Goal: Ask a question

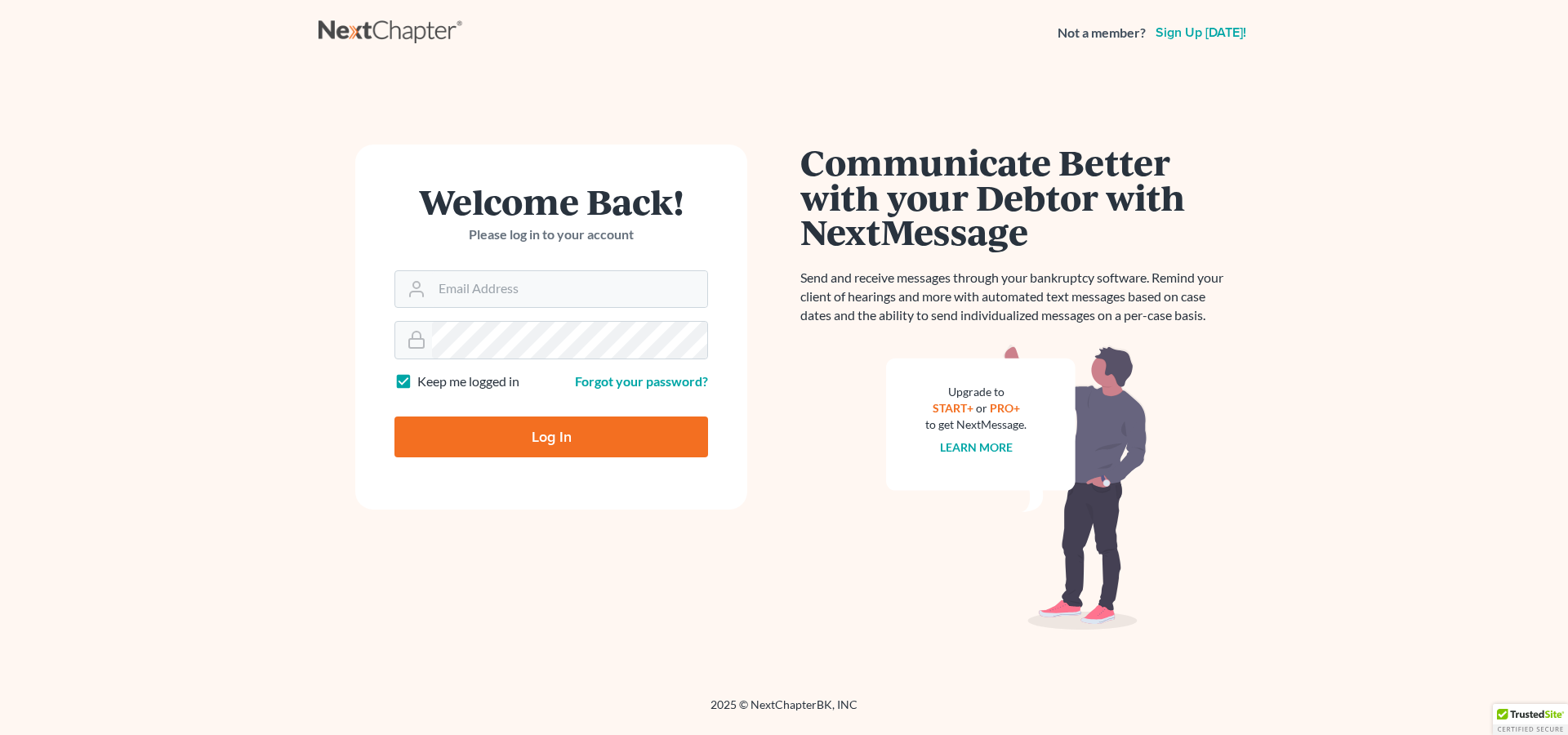
click at [524, 290] on input "Email Address" at bounding box center [570, 288] width 276 height 36
click at [520, 288] on input "Email Address" at bounding box center [570, 288] width 276 height 36
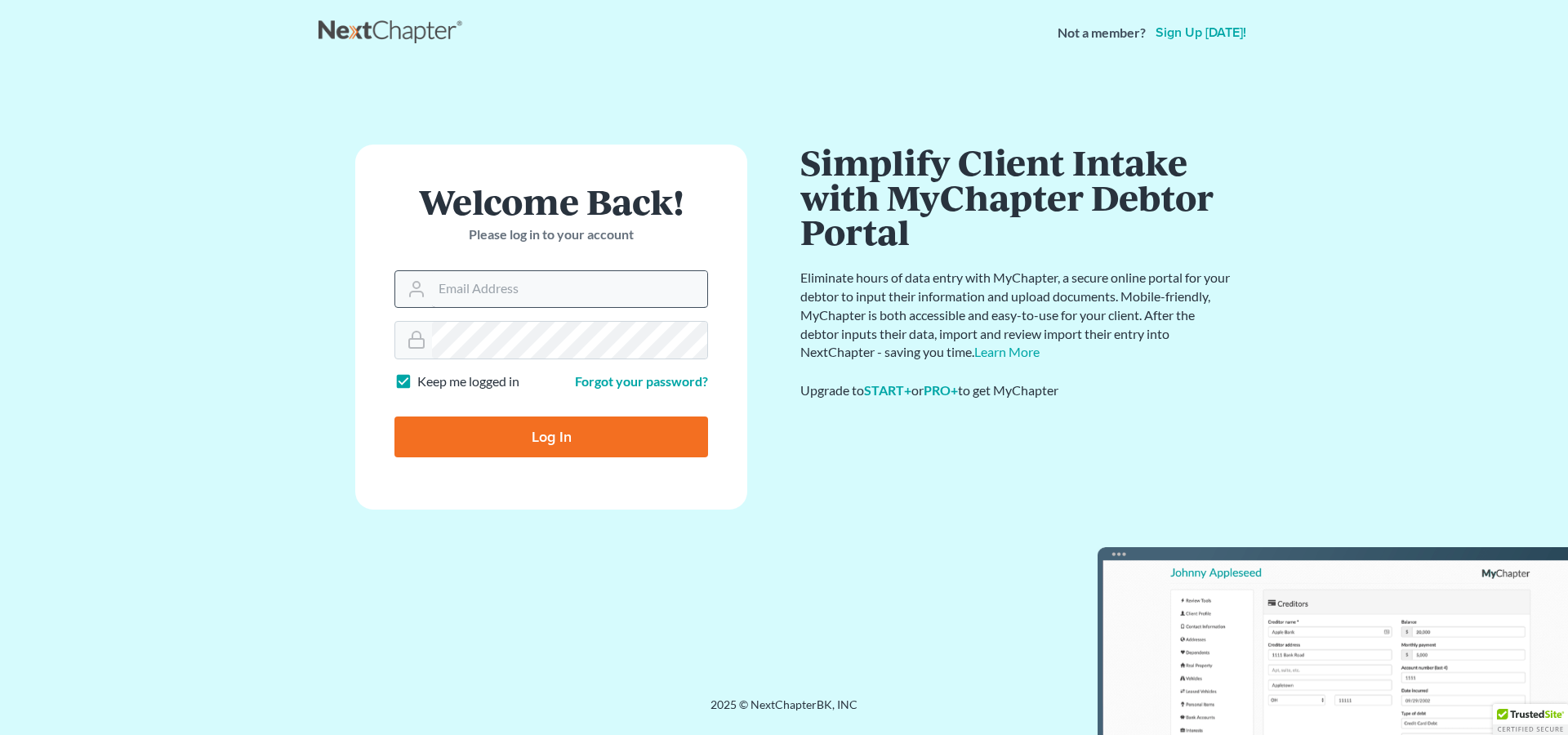
click at [514, 297] on input "Email Address" at bounding box center [570, 288] width 276 height 36
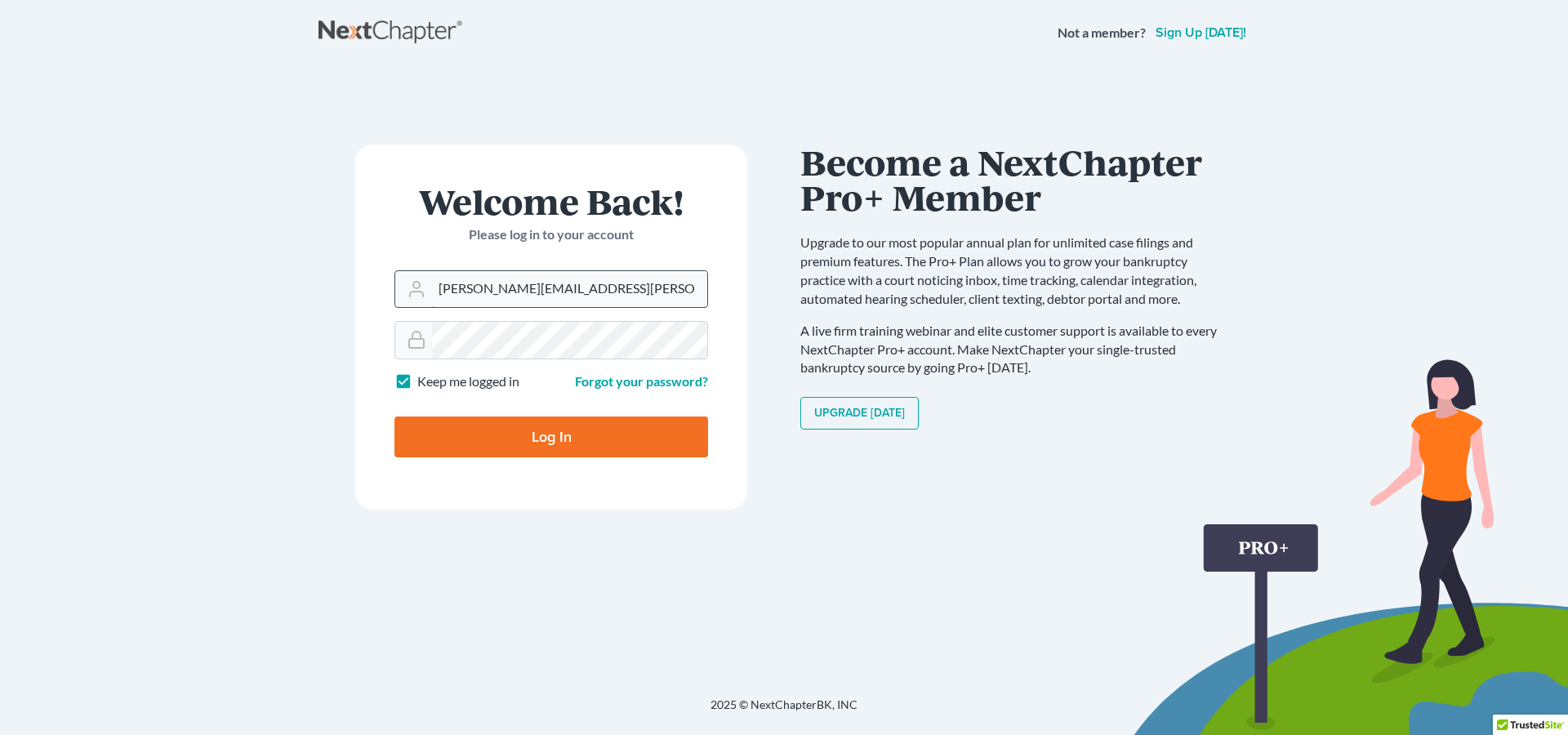
type input "[PERSON_NAME][EMAIL_ADDRESS][PERSON_NAME][DOMAIN_NAME]"
click at [394, 416] on input "Log In" at bounding box center [550, 436] width 314 height 41
type input "Thinking..."
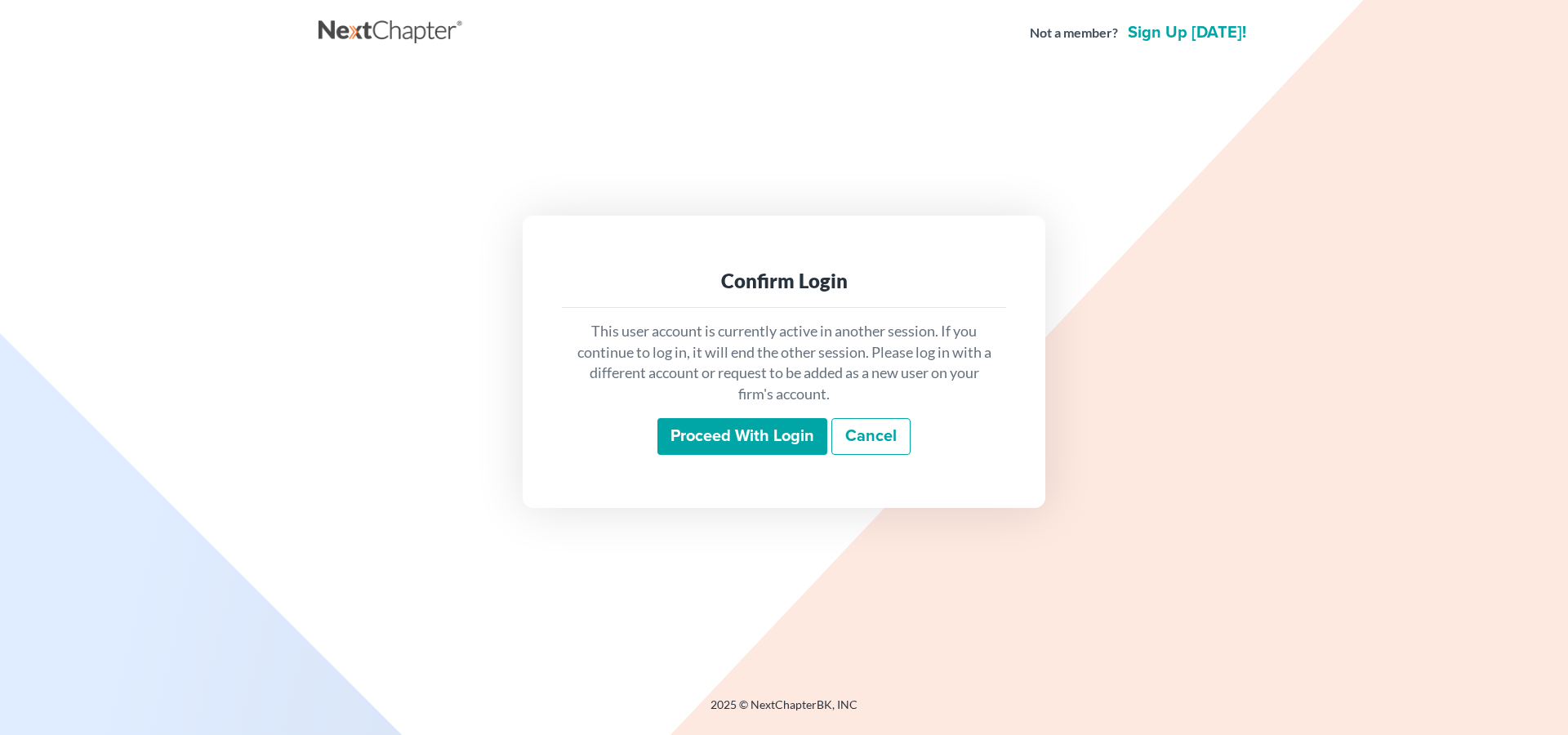
click at [766, 443] on input "Proceed with login" at bounding box center [743, 436] width 170 height 38
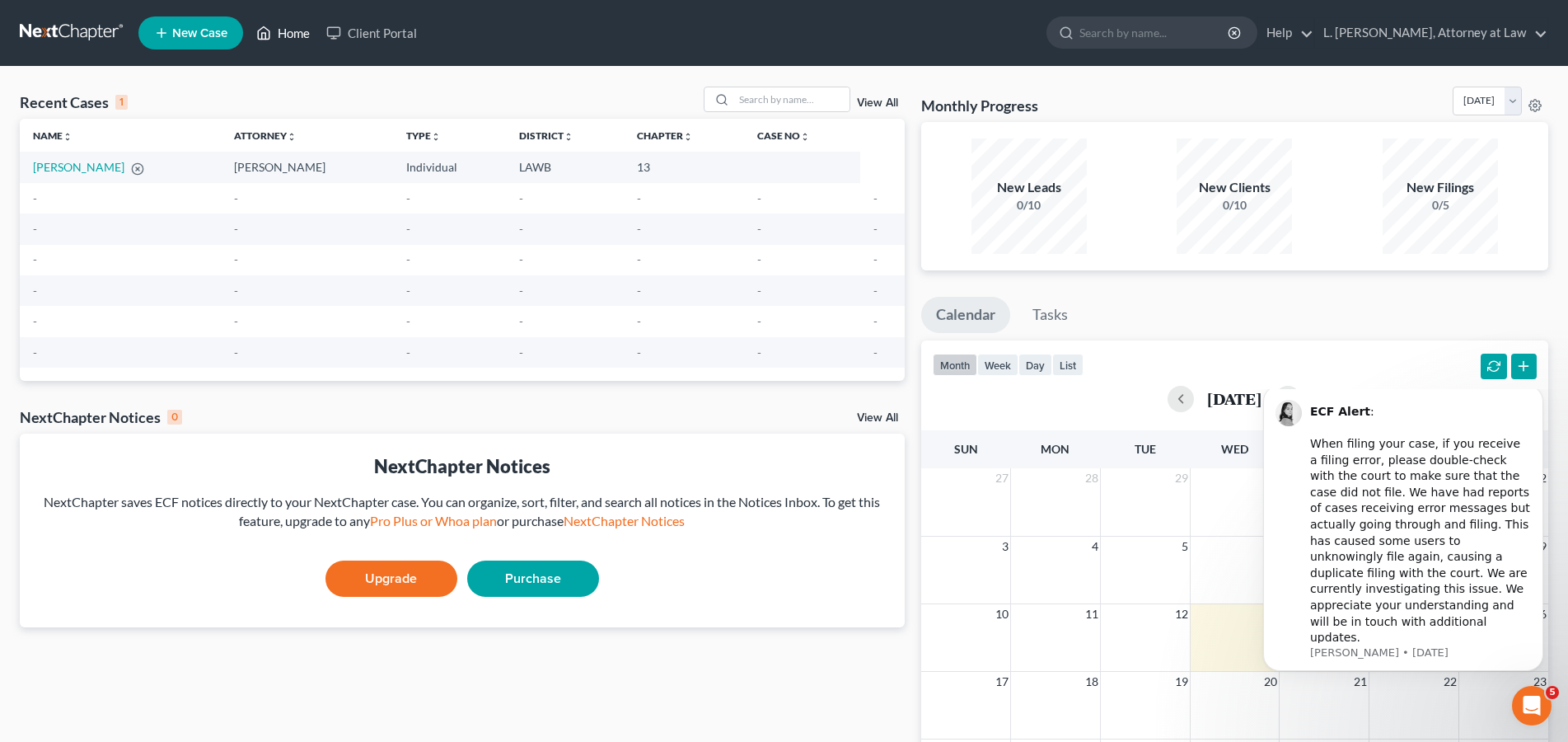
click at [290, 38] on link "Home" at bounding box center [283, 33] width 70 height 30
click at [292, 35] on link "Home" at bounding box center [283, 33] width 70 height 30
click at [390, 32] on link "Client Portal" at bounding box center [371, 33] width 107 height 30
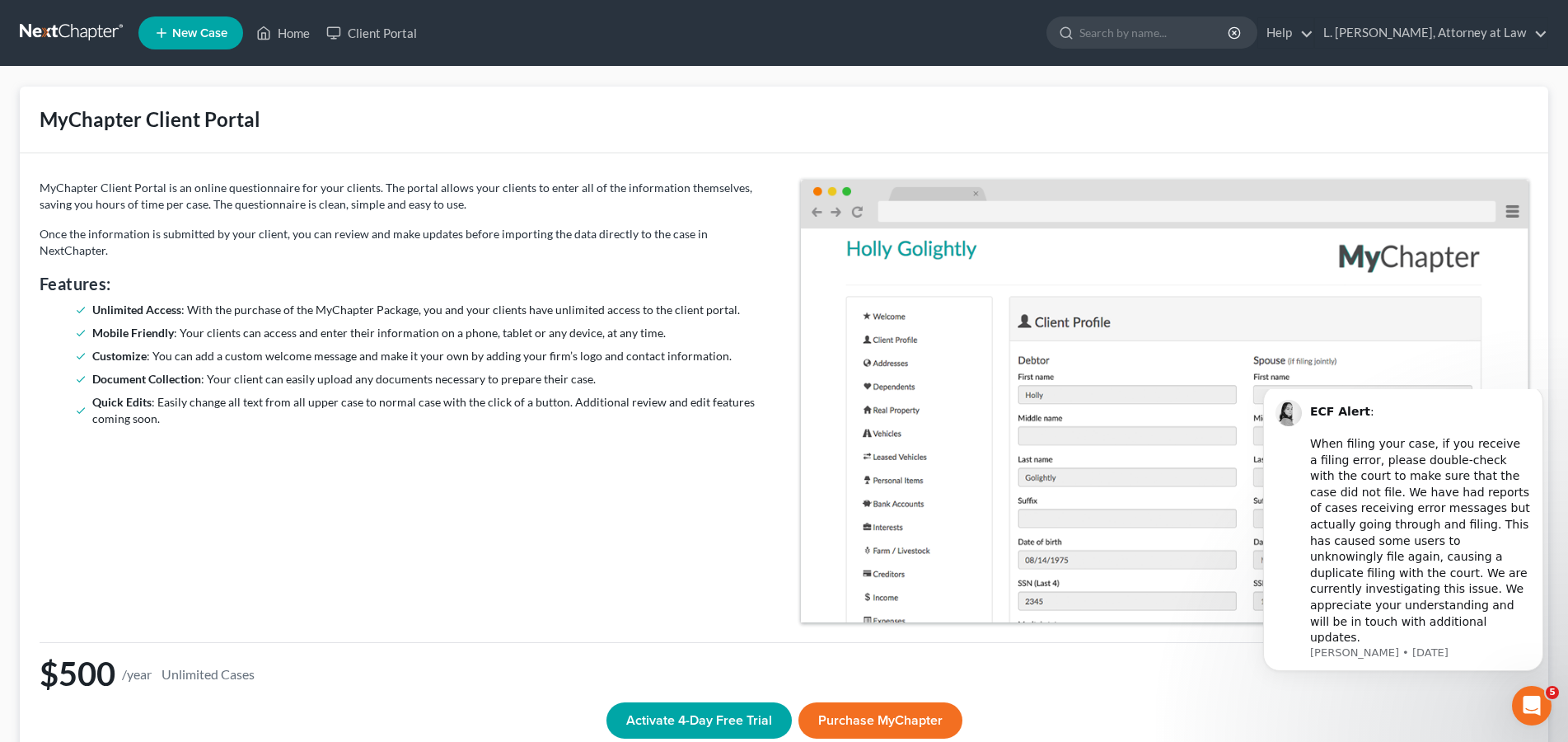
click at [174, 35] on span "New Case" at bounding box center [200, 33] width 55 height 12
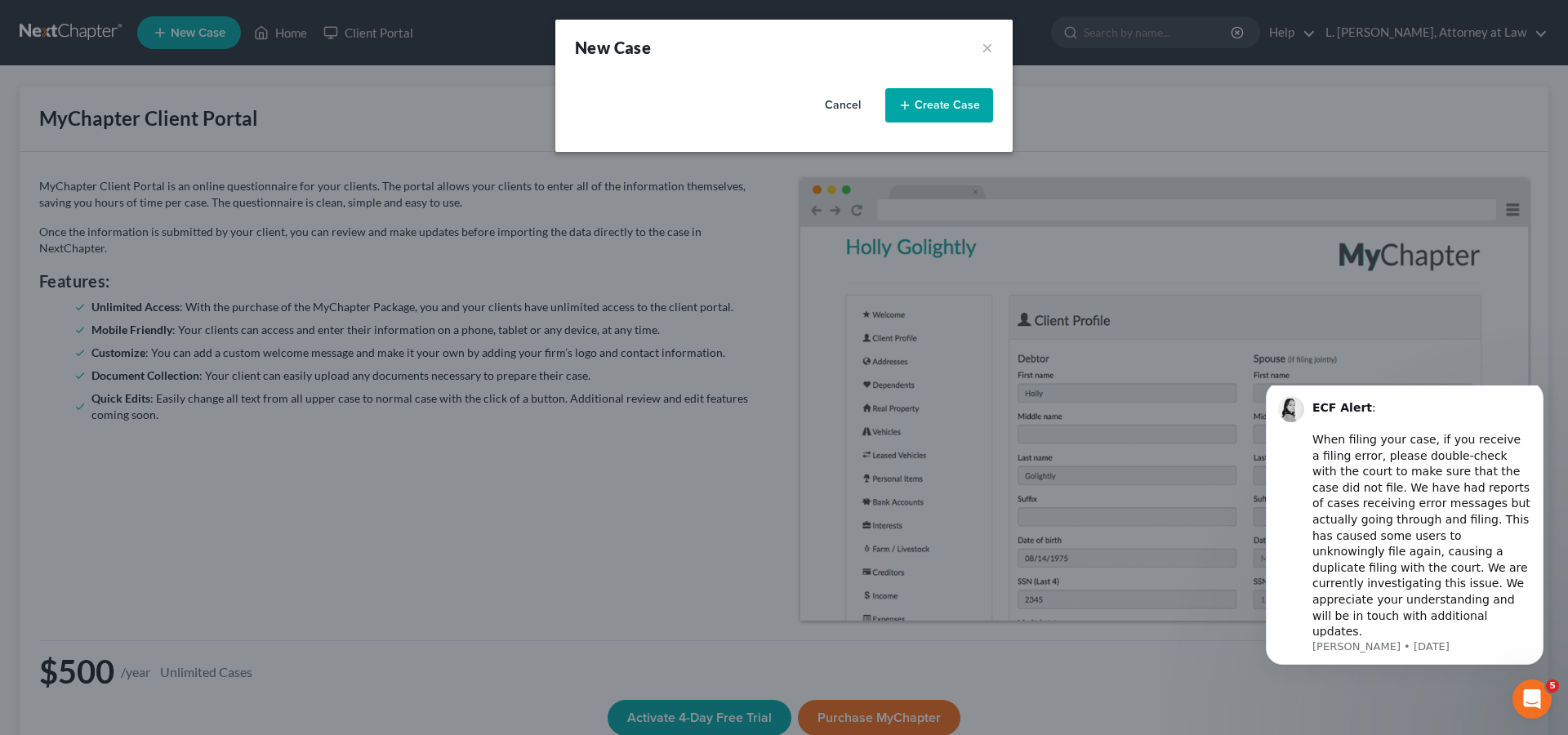
select select "36"
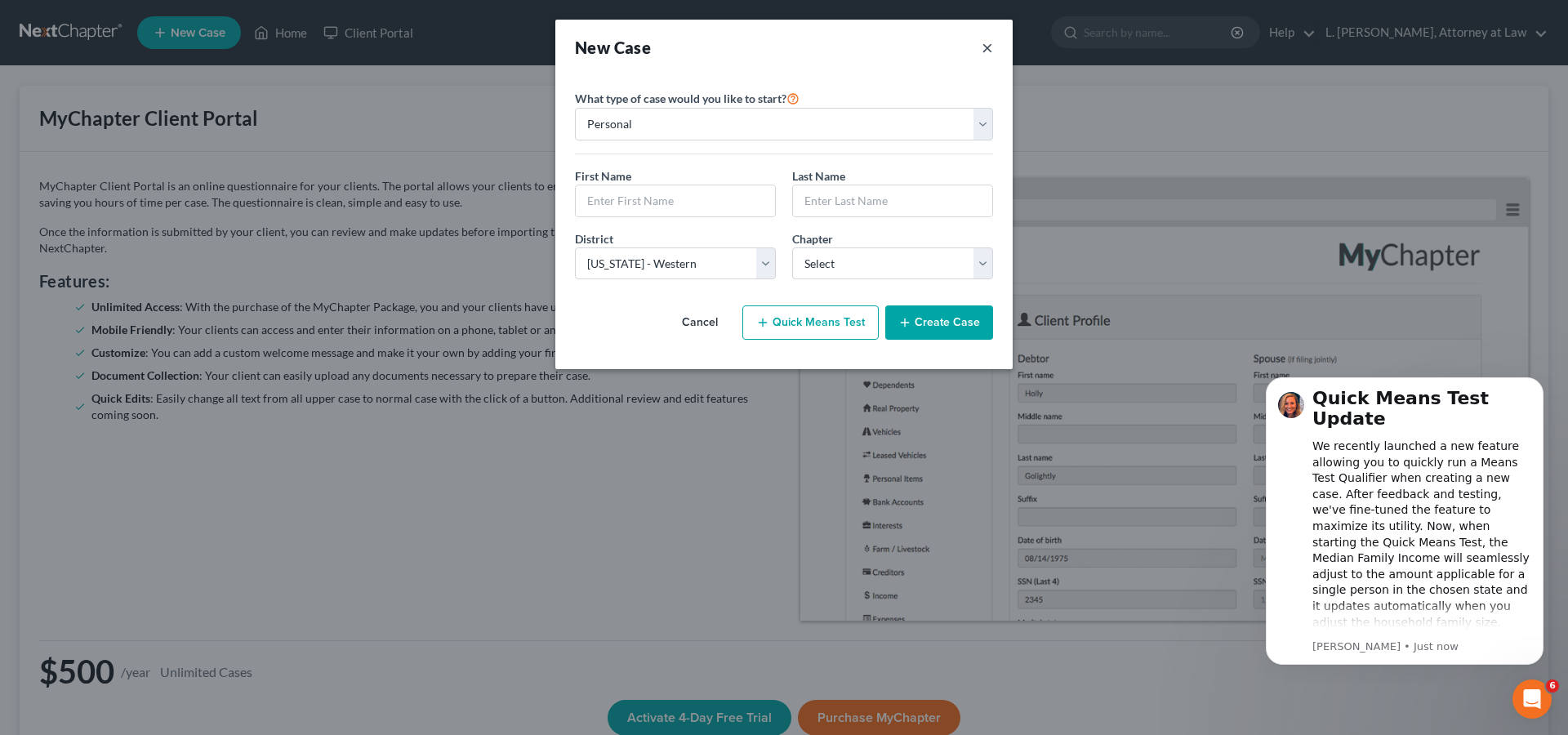
click at [985, 42] on button "×" at bounding box center [987, 47] width 11 height 23
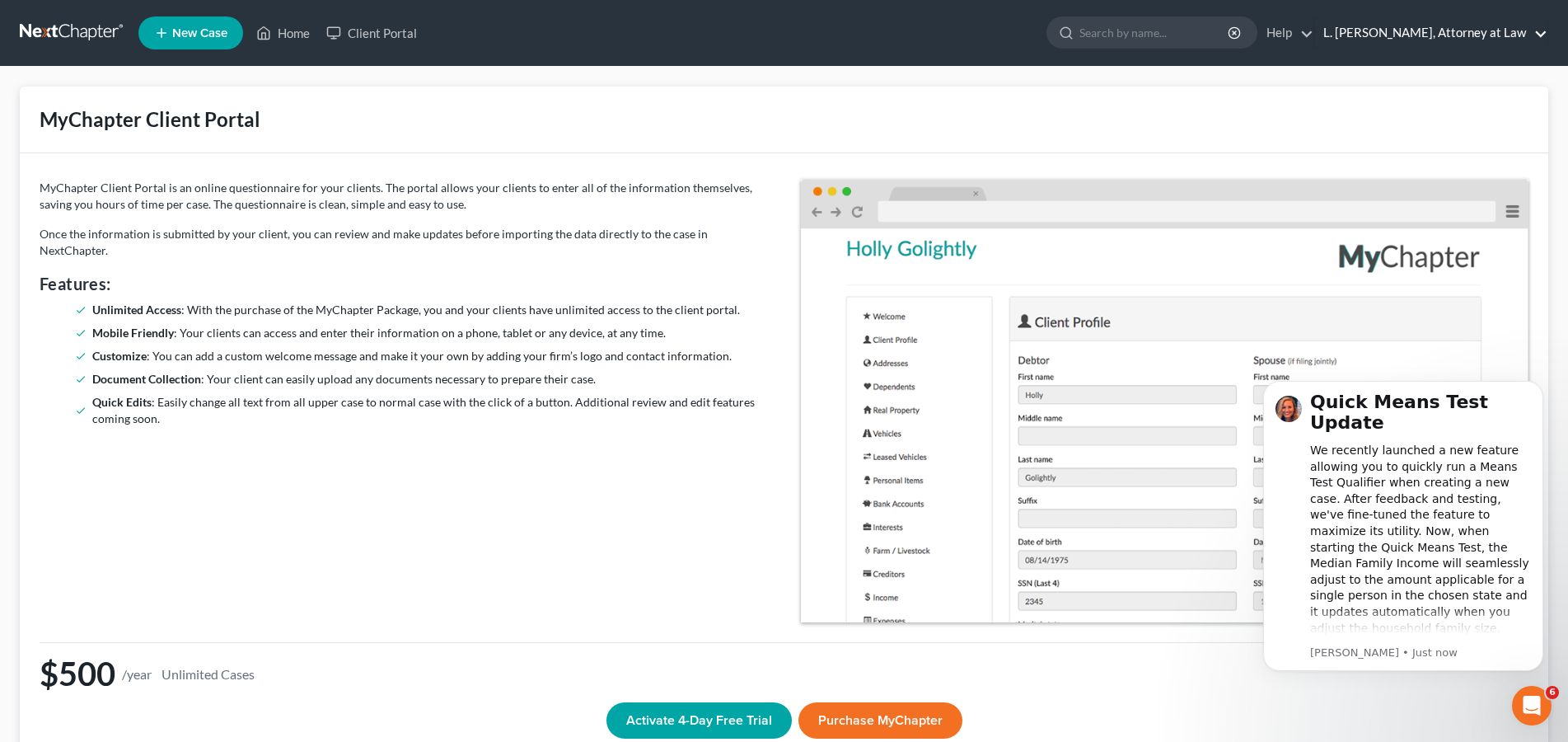
click at [1482, 32] on link "L. [PERSON_NAME], Attorney at Law" at bounding box center [1431, 33] width 232 height 30
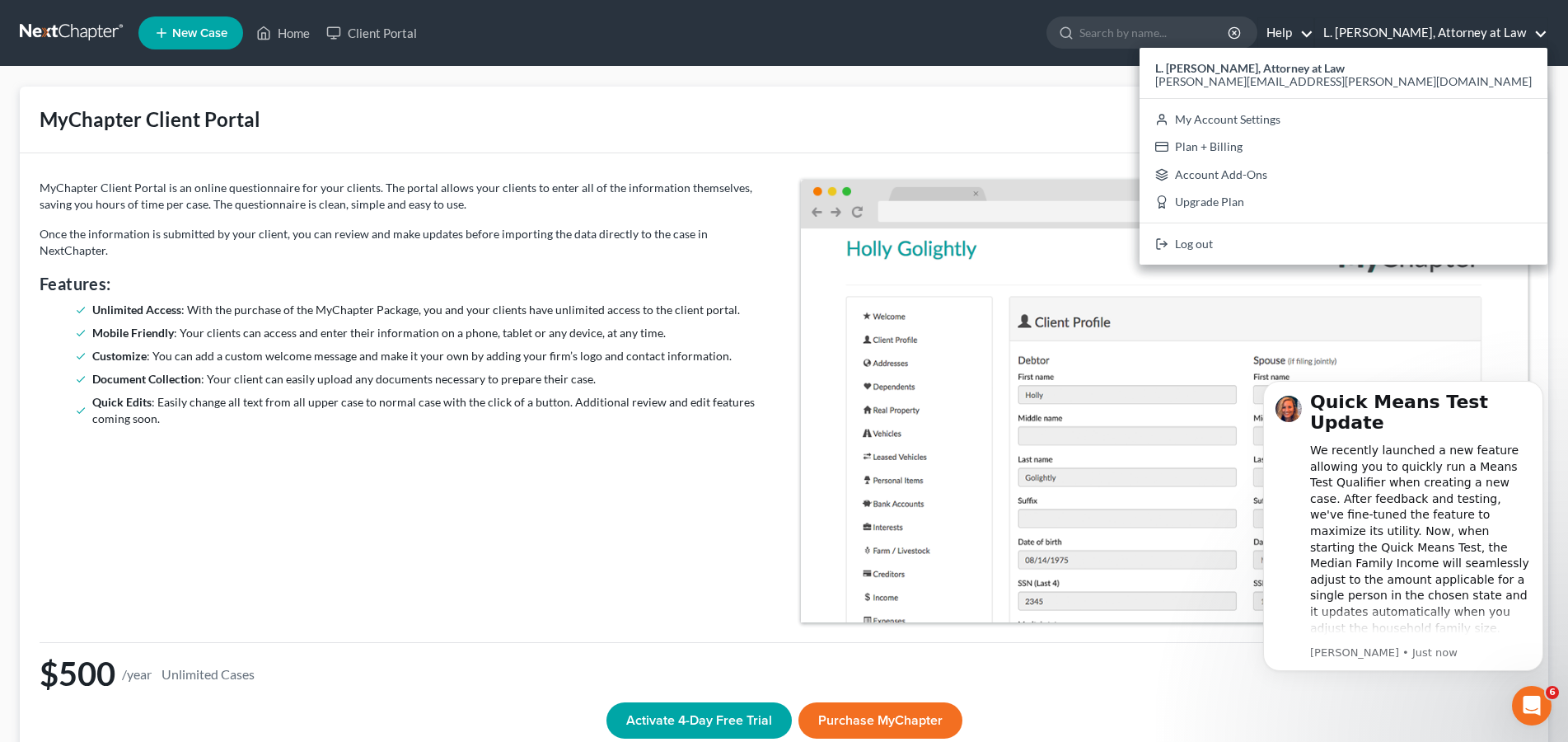
click at [1306, 39] on link "Help" at bounding box center [1285, 33] width 55 height 30
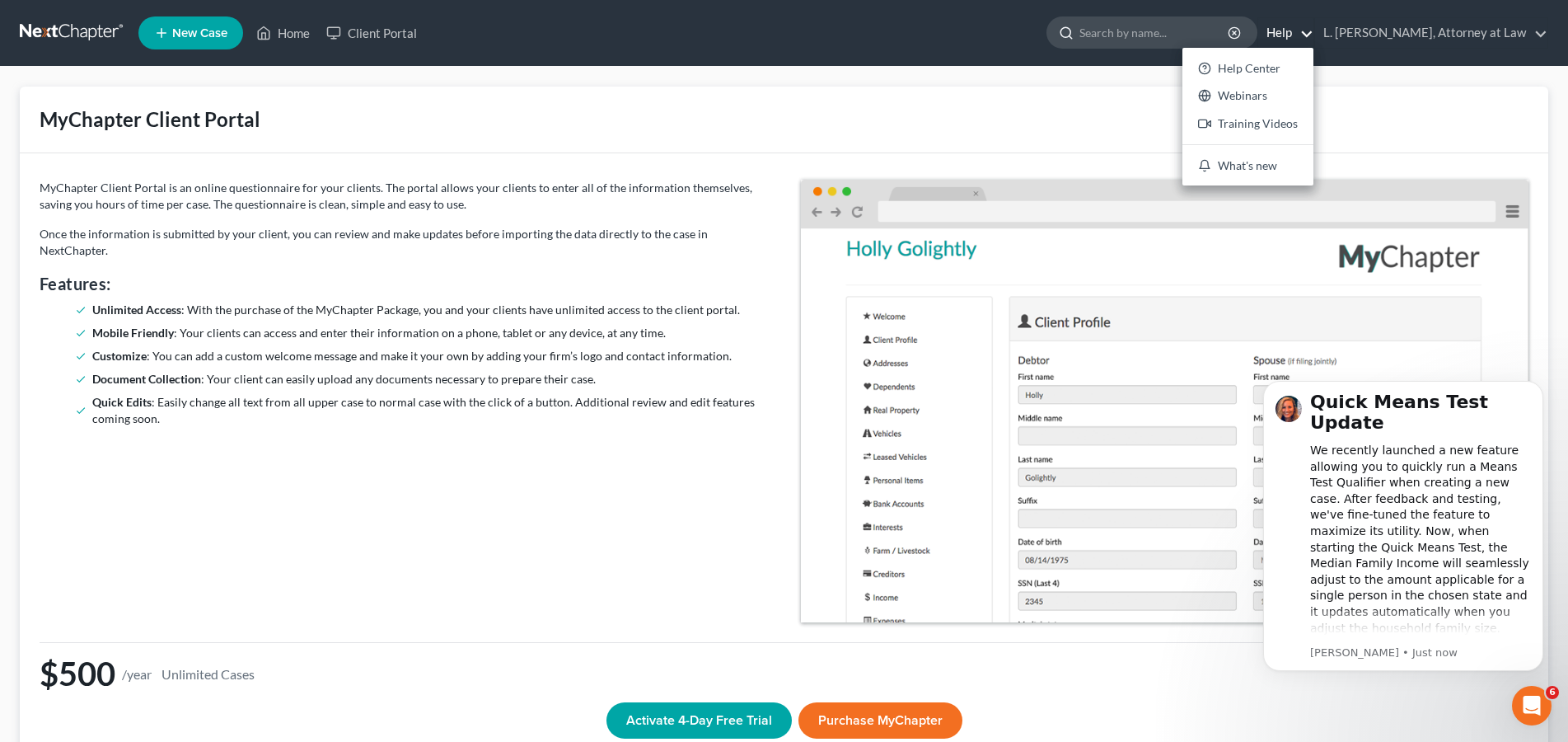
click at [1169, 41] on input "search" at bounding box center [1155, 33] width 151 height 31
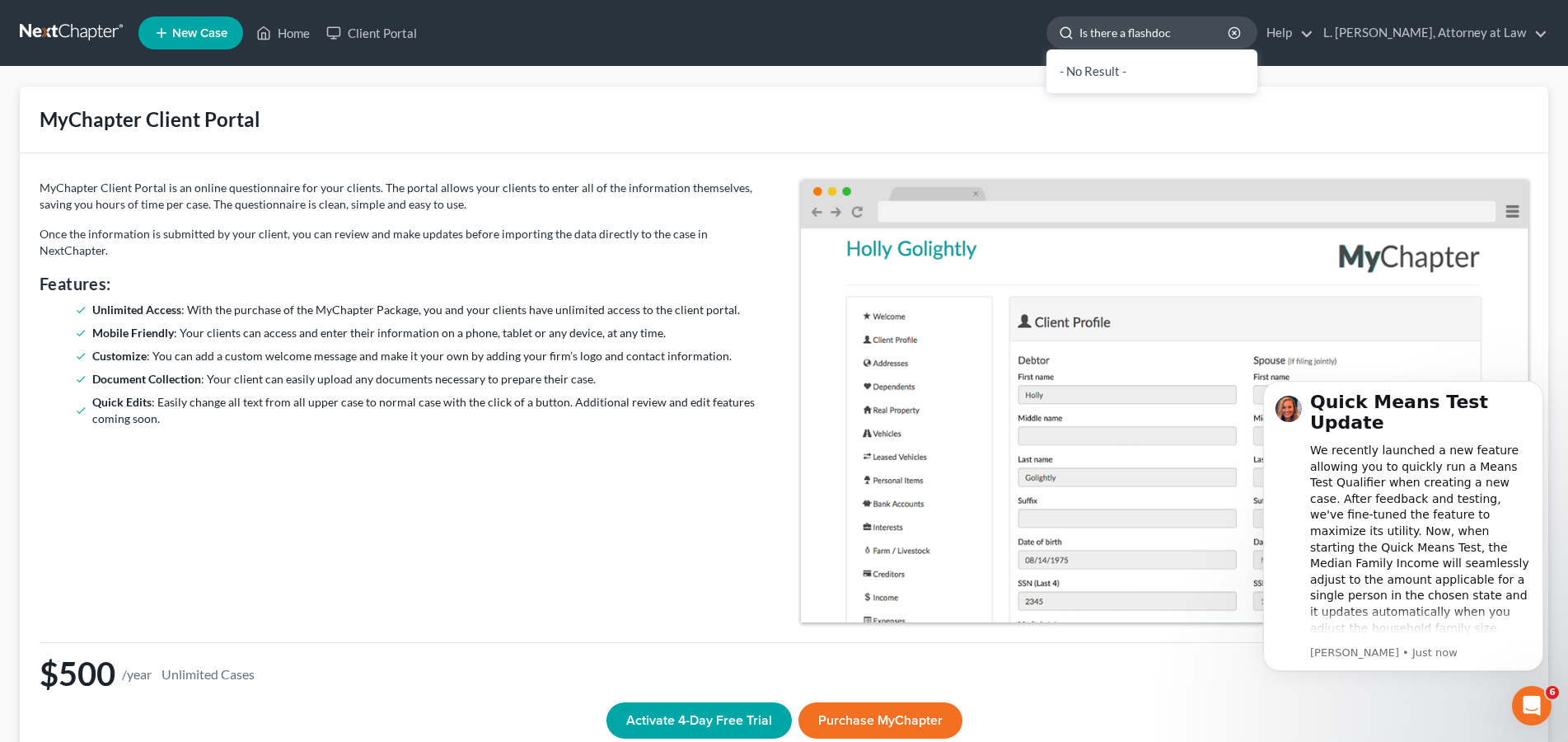
type input "Is there a flashdocs"
